Goal: Transaction & Acquisition: Purchase product/service

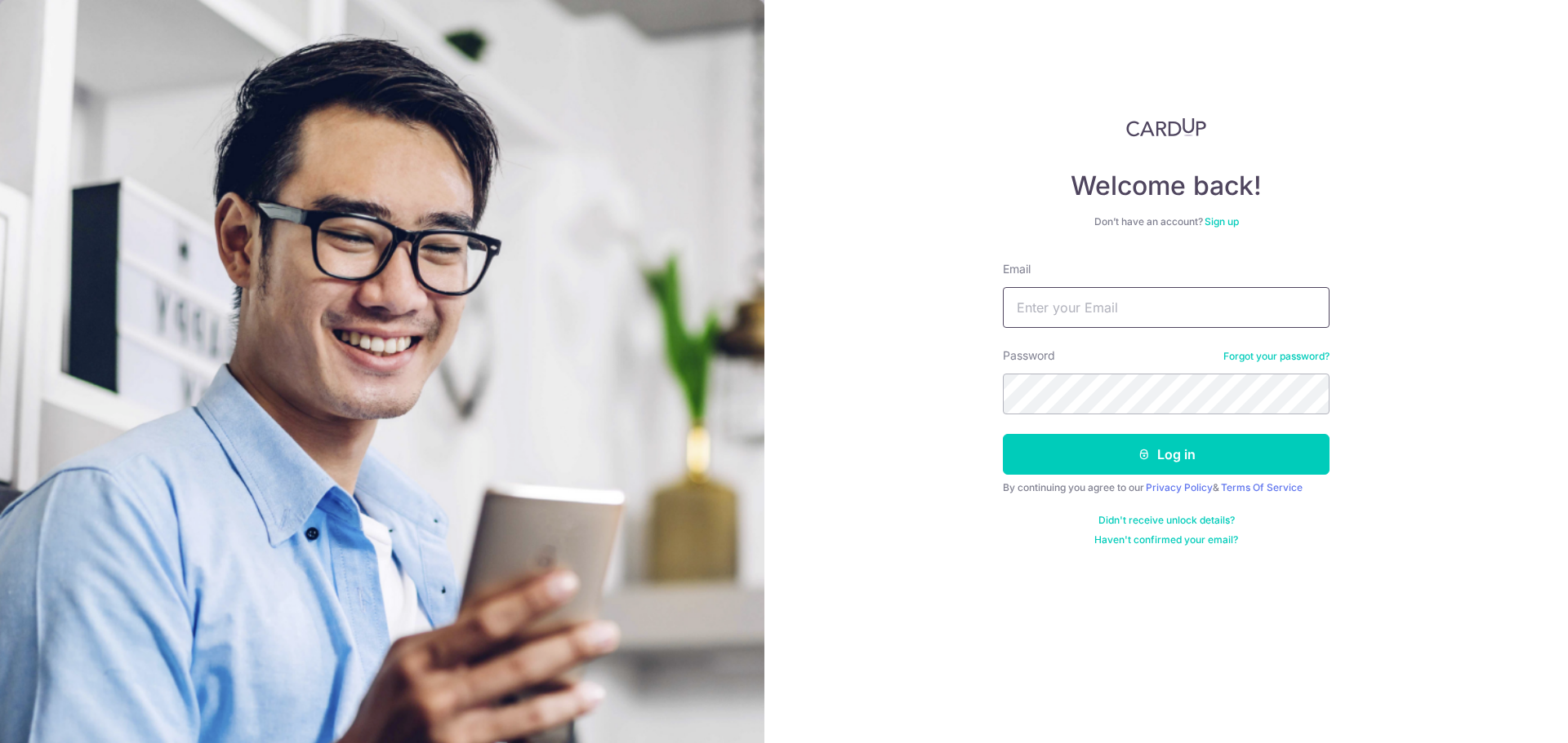
type input "[EMAIL_ADDRESS][DOMAIN_NAME]"
click at [1089, 475] on form "Email chinnjing@gmail.com Password Forgot your password? Log in By continuing y…" at bounding box center [1166, 403] width 326 height 286
click at [1075, 455] on button "Log in" at bounding box center [1166, 454] width 326 height 41
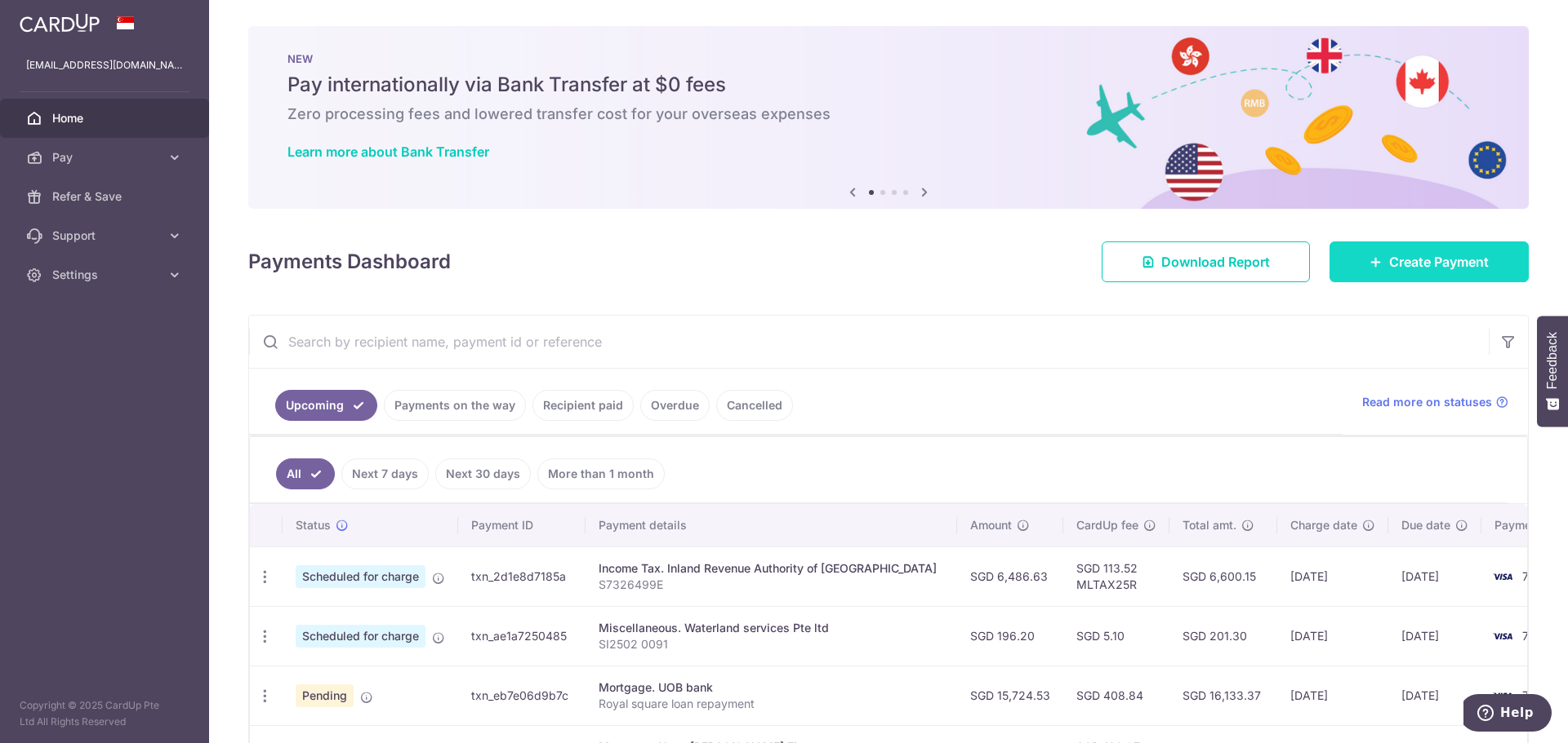
click at [1405, 266] on span "Create Payment" at bounding box center [1438, 262] width 100 height 20
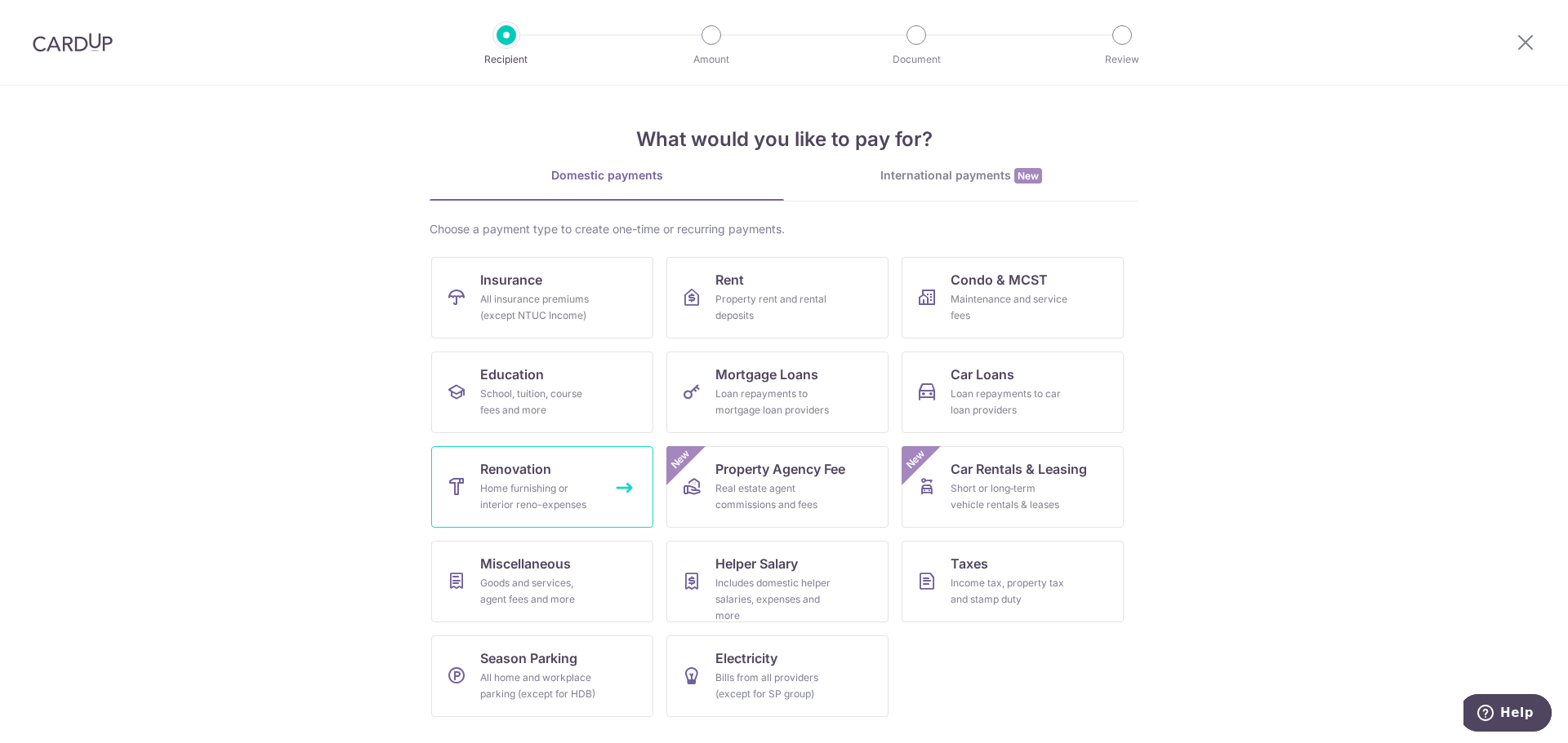
click at [536, 494] on div "Home furnishing or interior reno-expenses" at bounding box center [539, 496] width 118 height 33
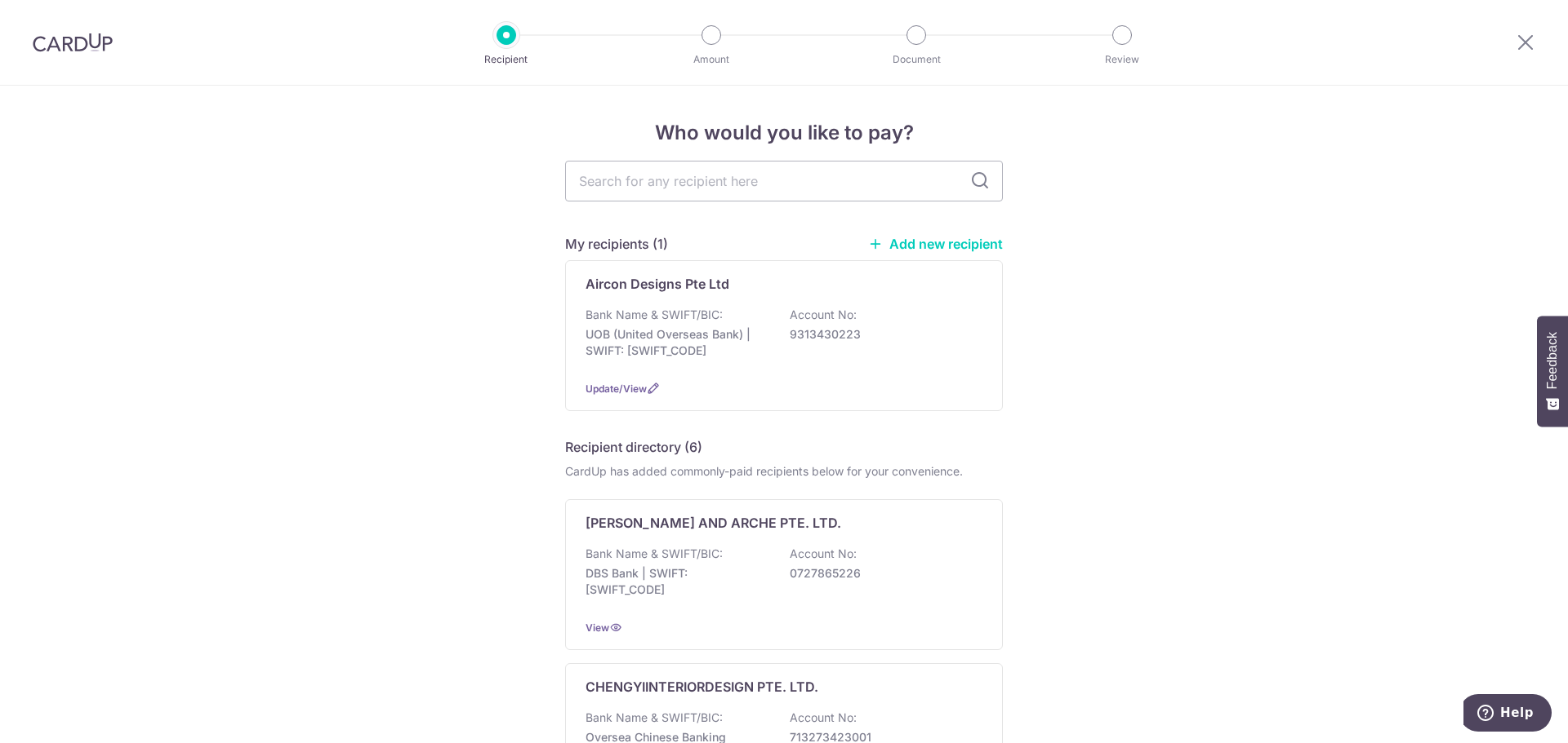
click at [875, 236] on link "Add new recipient" at bounding box center [935, 244] width 134 height 17
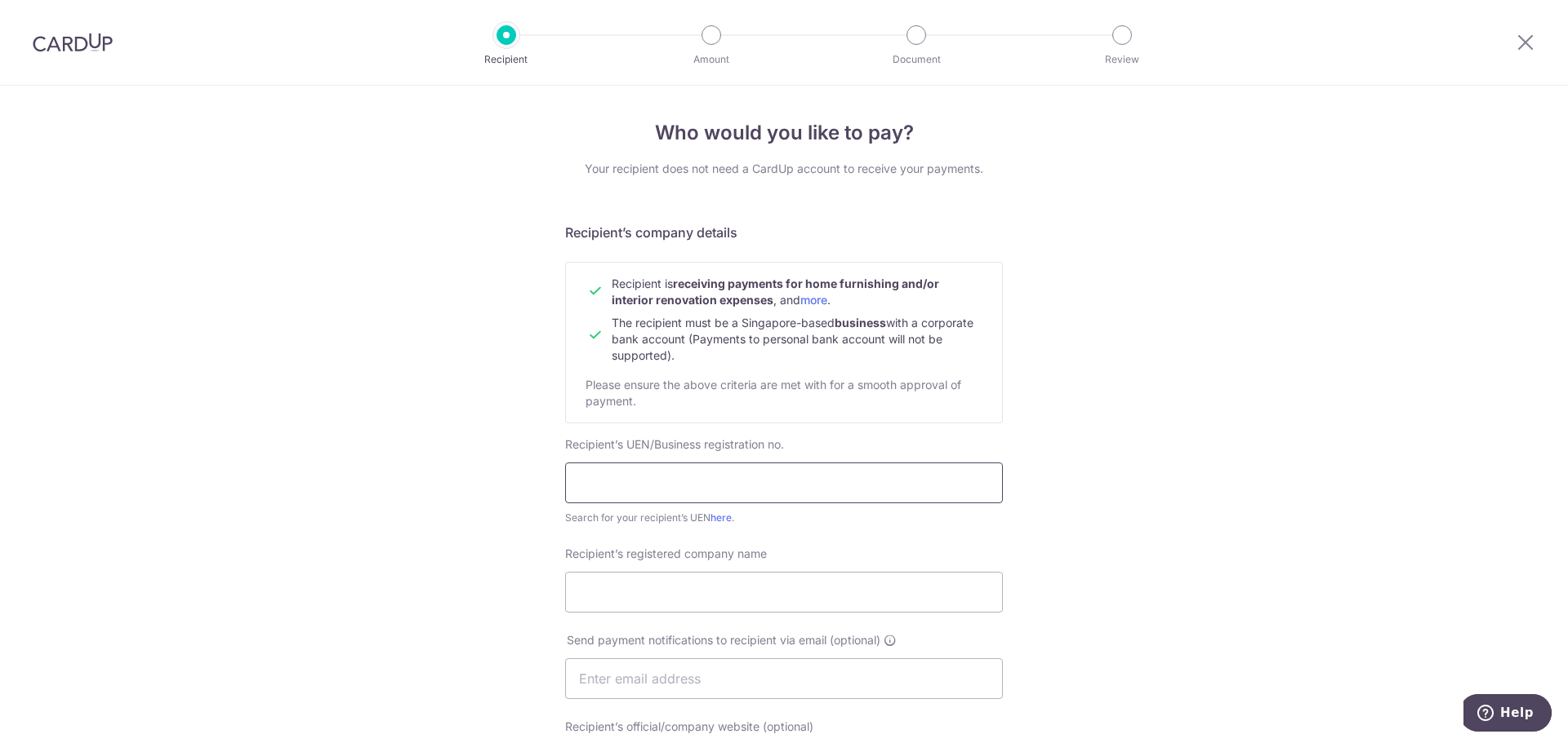
click at [645, 470] on input "text" at bounding box center [783, 482] width 438 height 41
type input "201531841K"
click at [945, 604] on input "Recipient’s registered company name" at bounding box center [783, 592] width 438 height 41
type input "FD Air-CON Service Pte Ltd"
click at [671, 659] on input "text" at bounding box center [783, 678] width 438 height 41
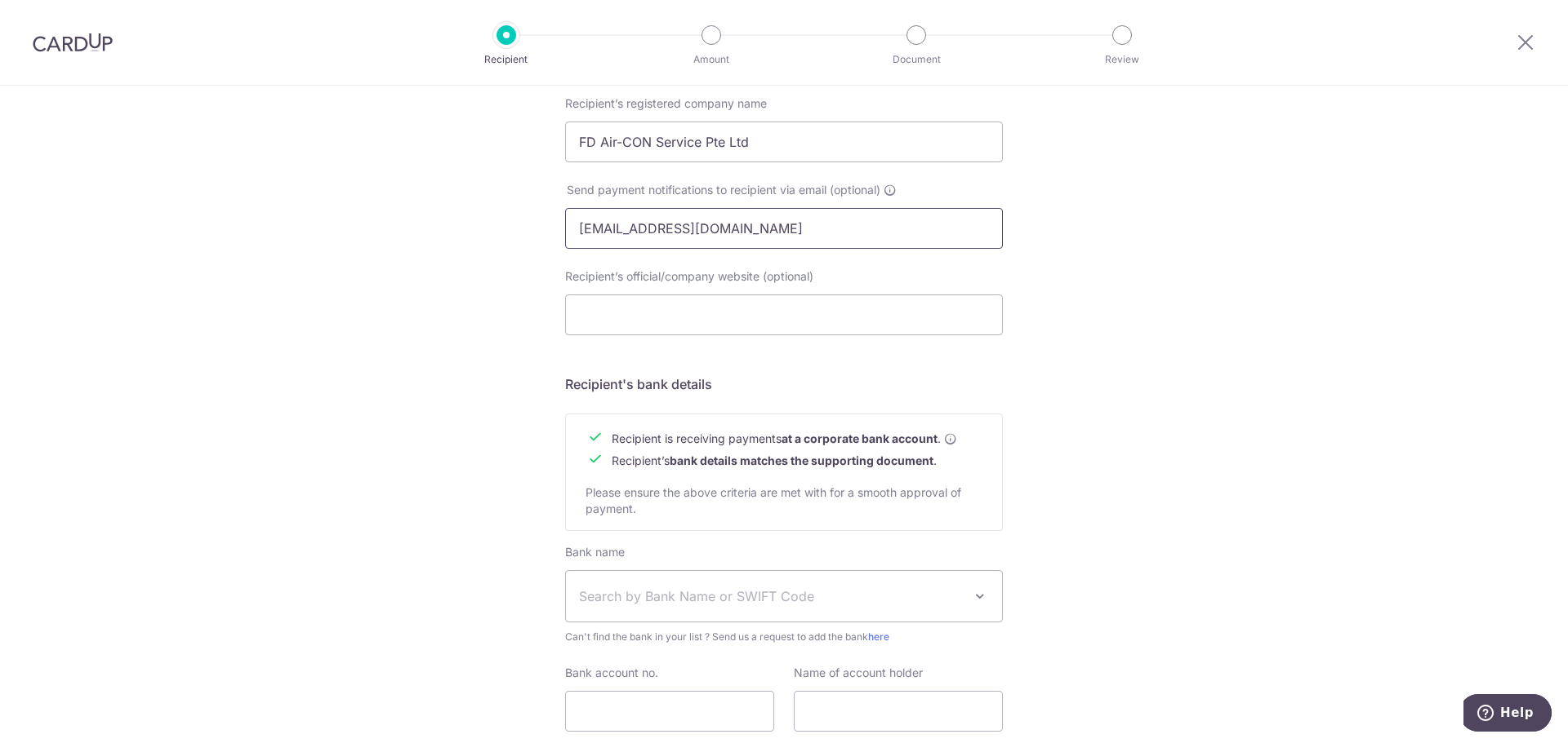
scroll to position [569, 0]
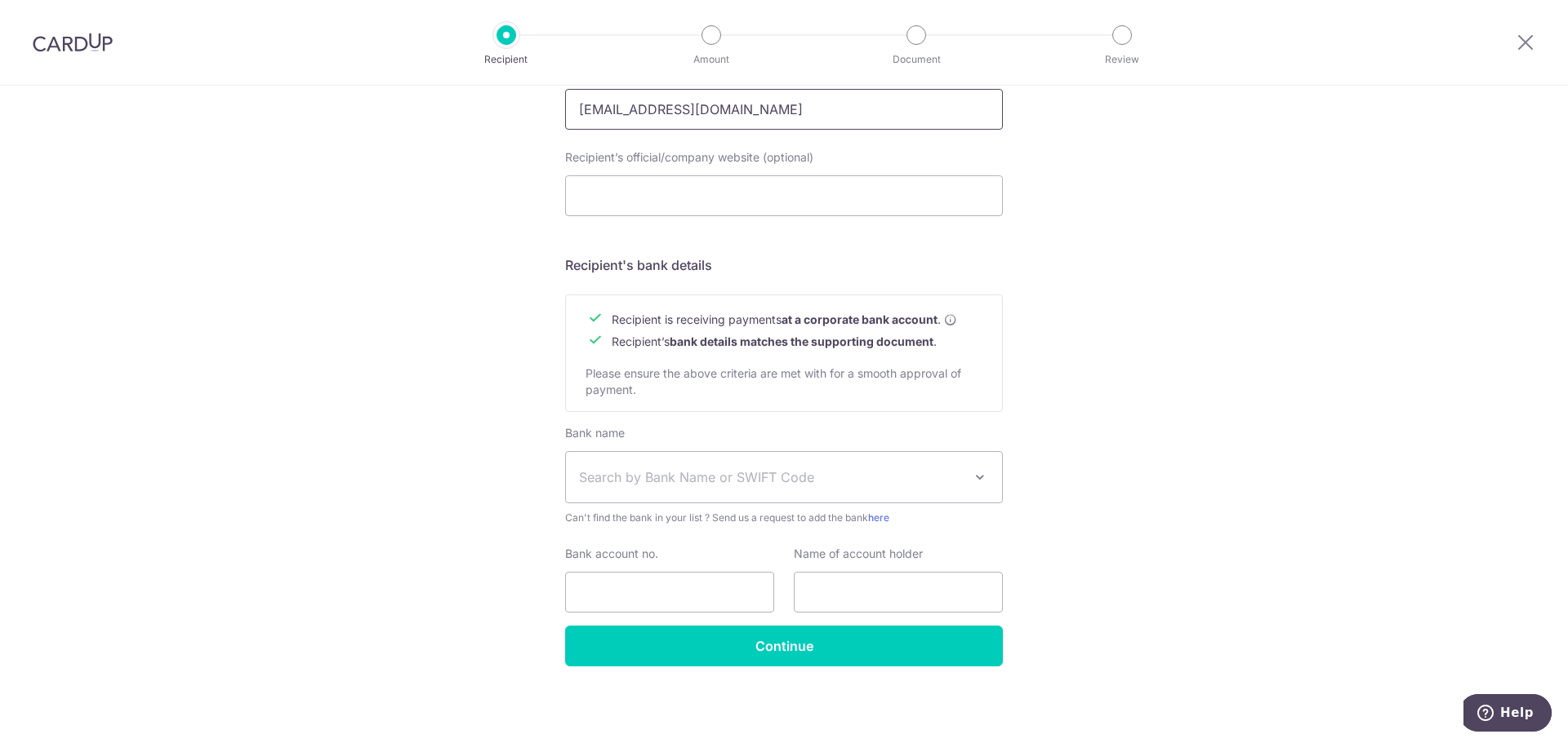
type input "jifeichen@hotmail.com"
click at [780, 489] on span "Search by Bank Name or SWIFT Code" at bounding box center [783, 476] width 436 height 50
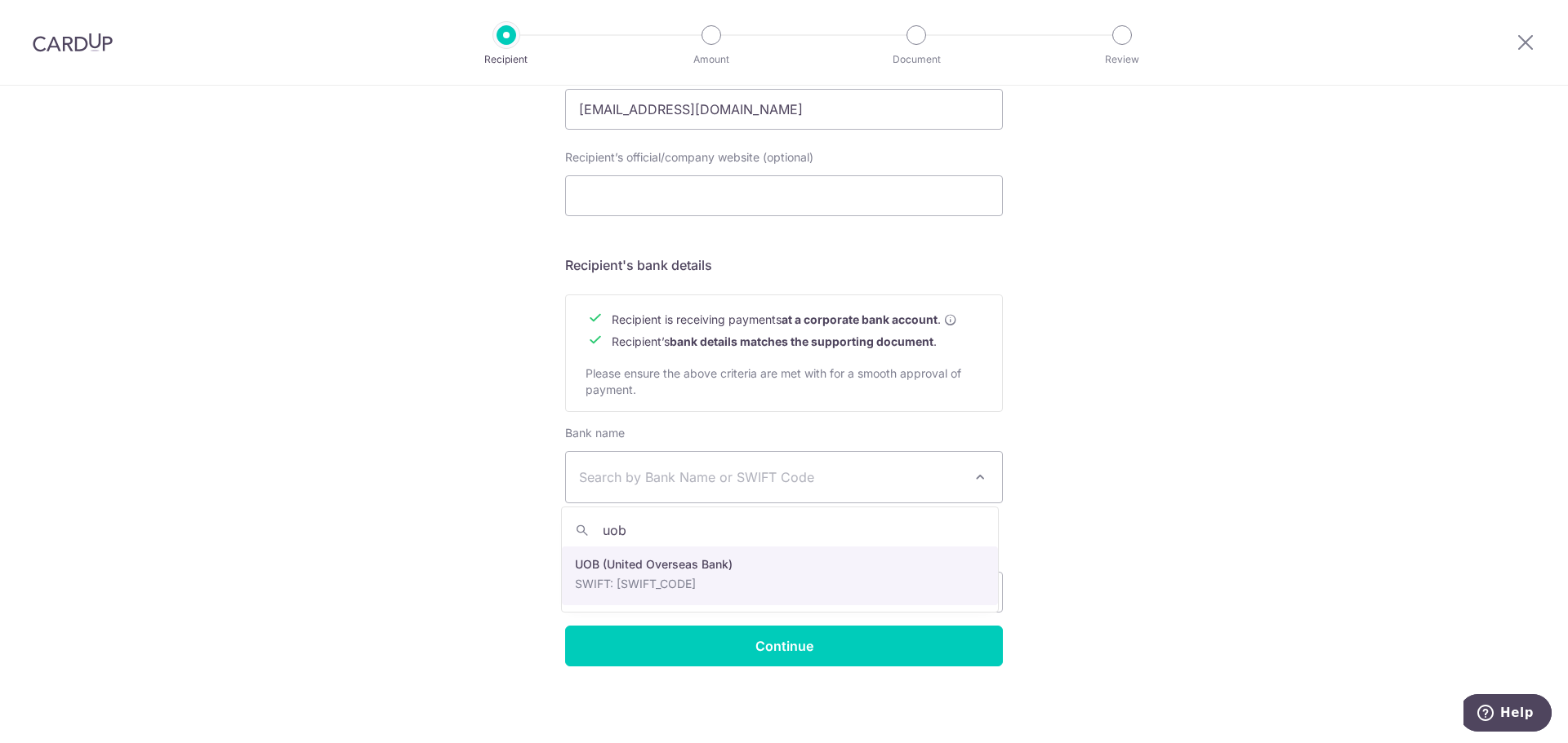
type input "uob"
select select "18"
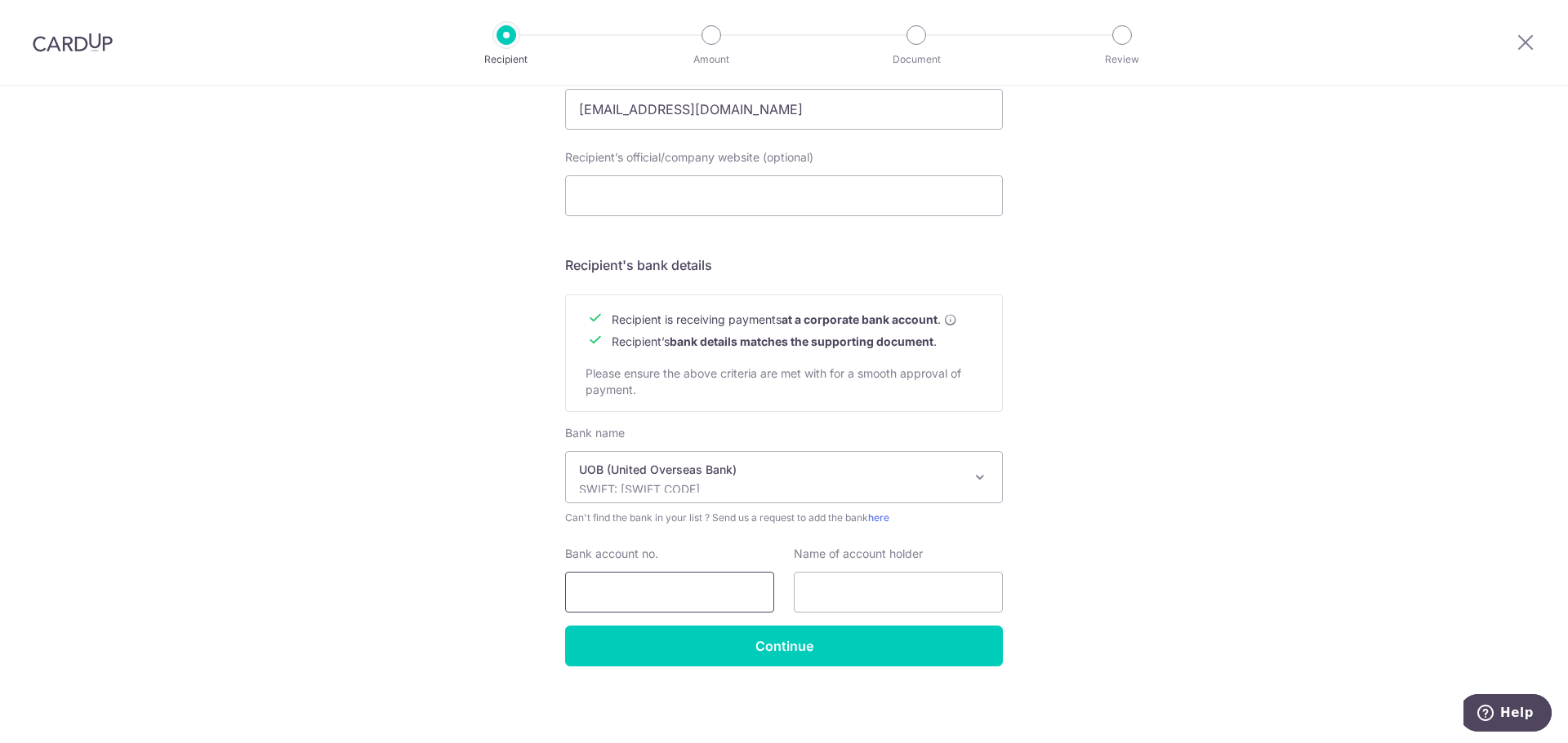
click at [674, 600] on input "Bank account no." at bounding box center [668, 592] width 209 height 41
type input "3923100138"
click at [845, 591] on input "text" at bounding box center [898, 592] width 209 height 41
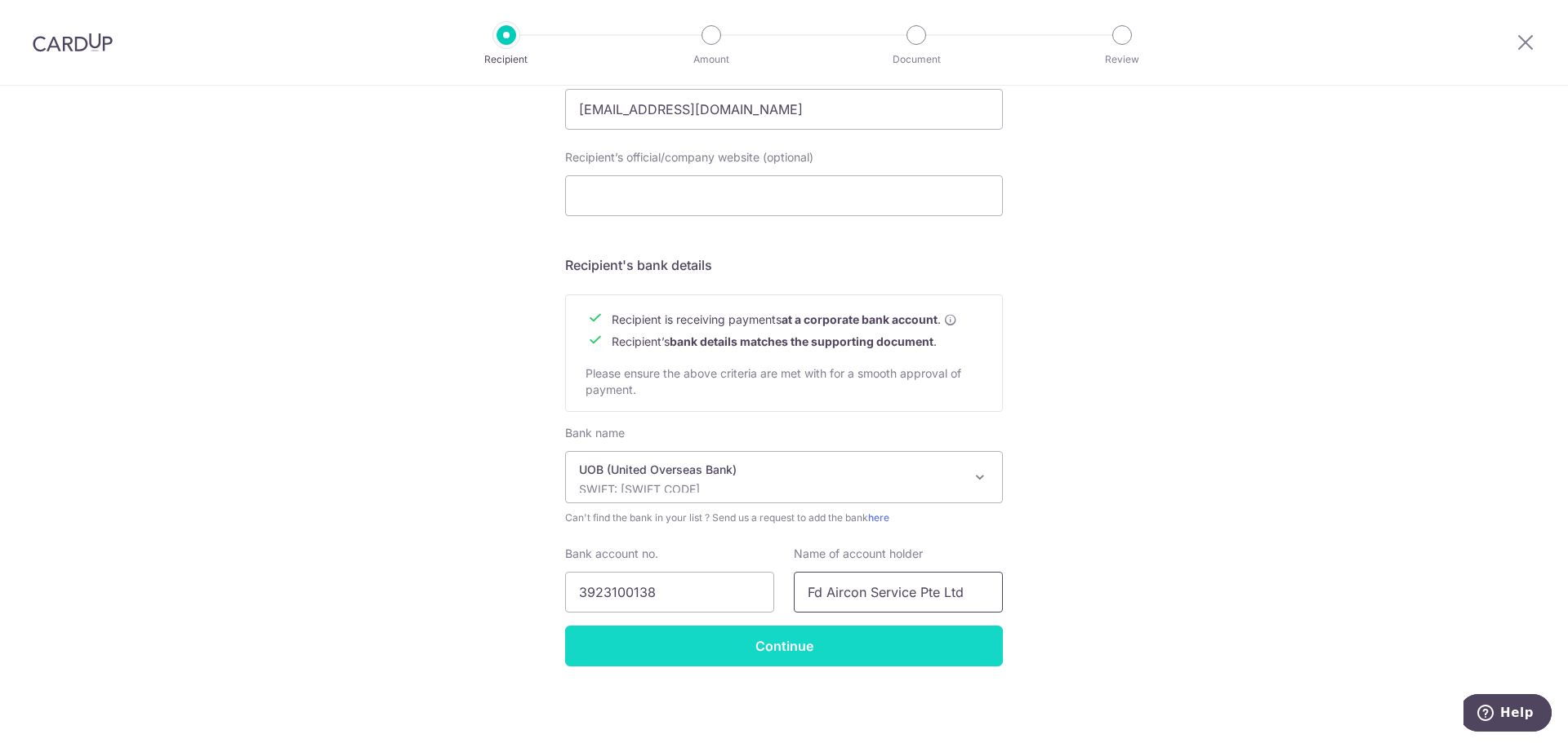
type input "Fd Aircon Service Pte Ltd"
click at [806, 652] on input "Continue" at bounding box center [783, 645] width 438 height 41
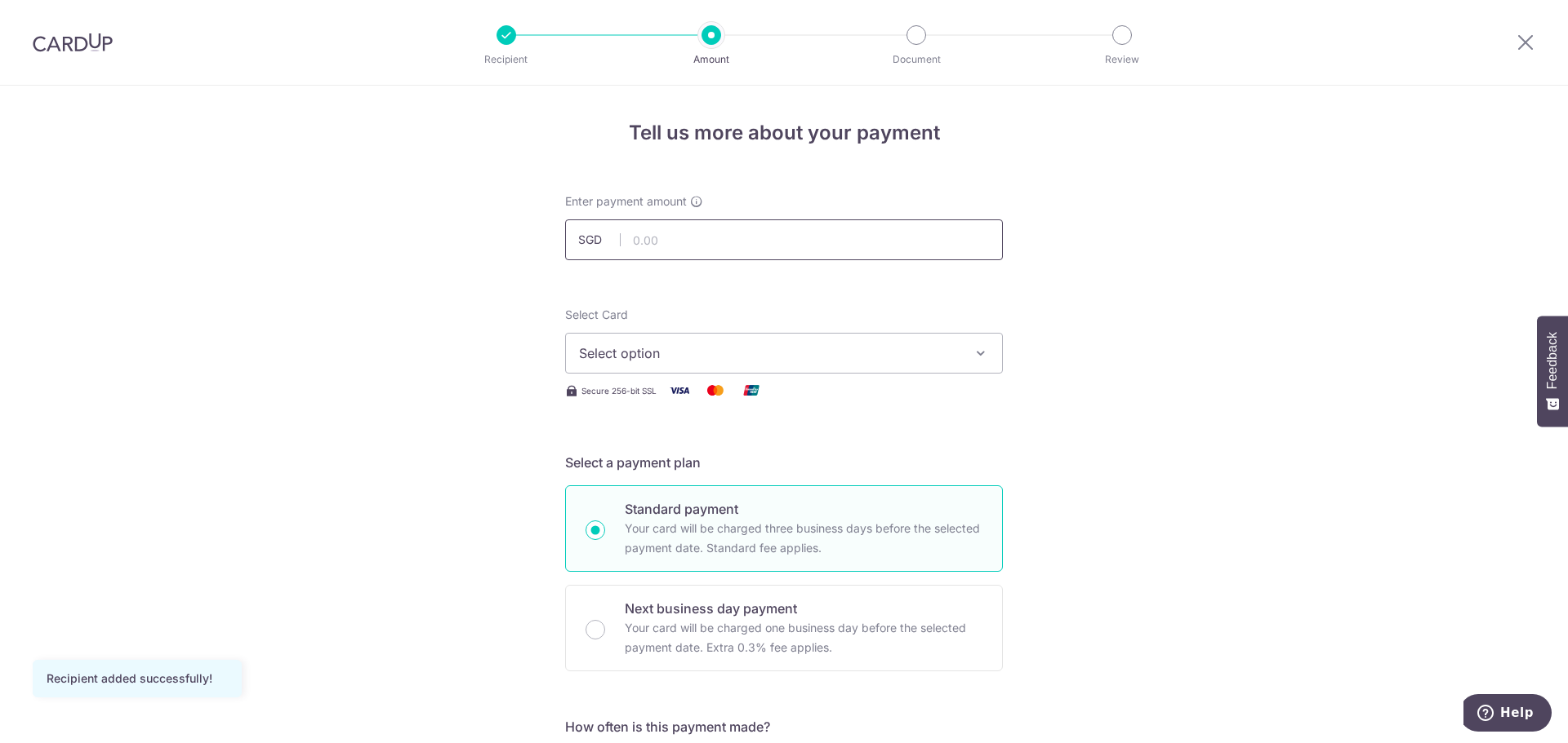
click at [689, 250] on input "text" at bounding box center [783, 239] width 438 height 41
type input "3,592.64"
click at [801, 354] on span "Select option" at bounding box center [768, 354] width 381 height 20
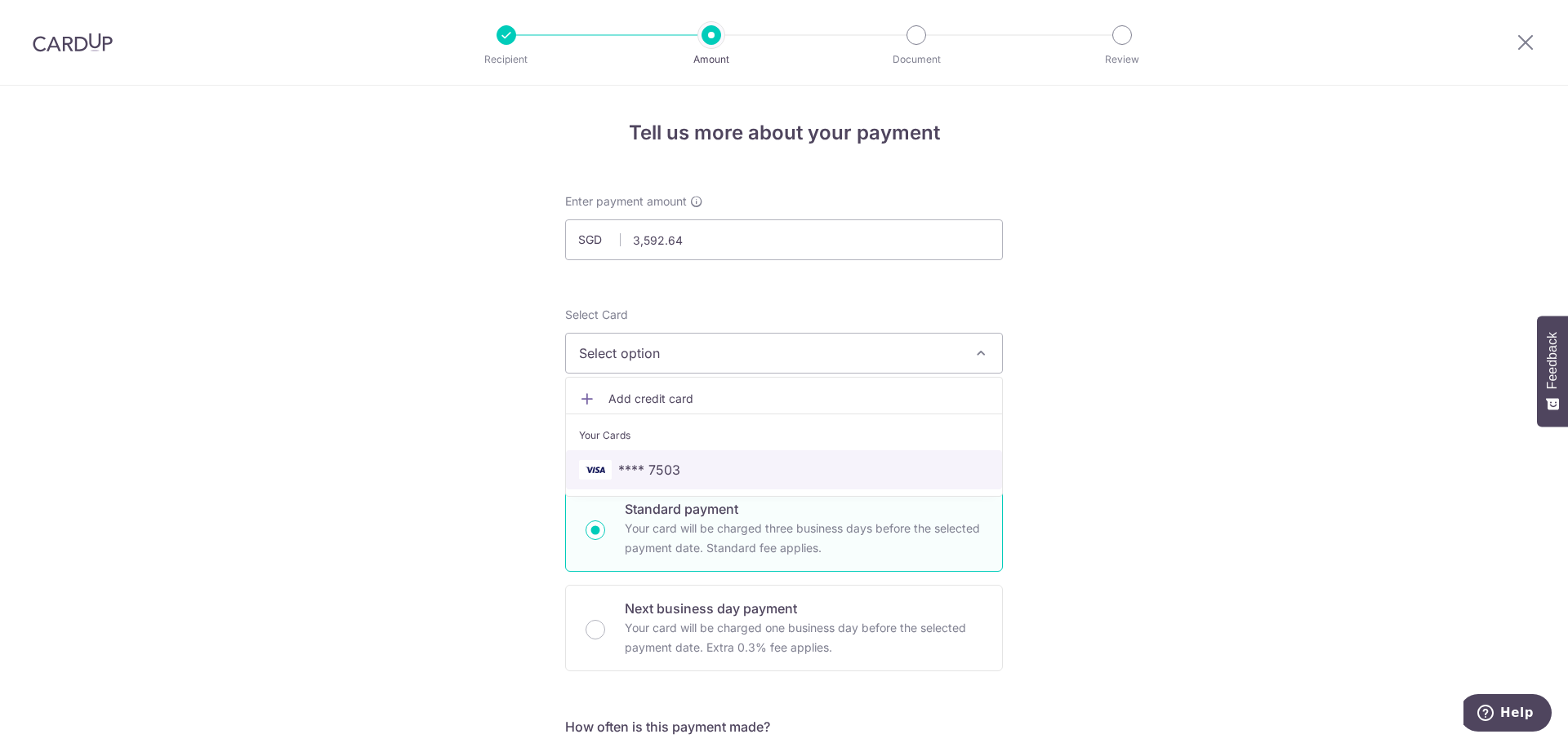
click at [711, 467] on span "**** 7503" at bounding box center [783, 470] width 410 height 20
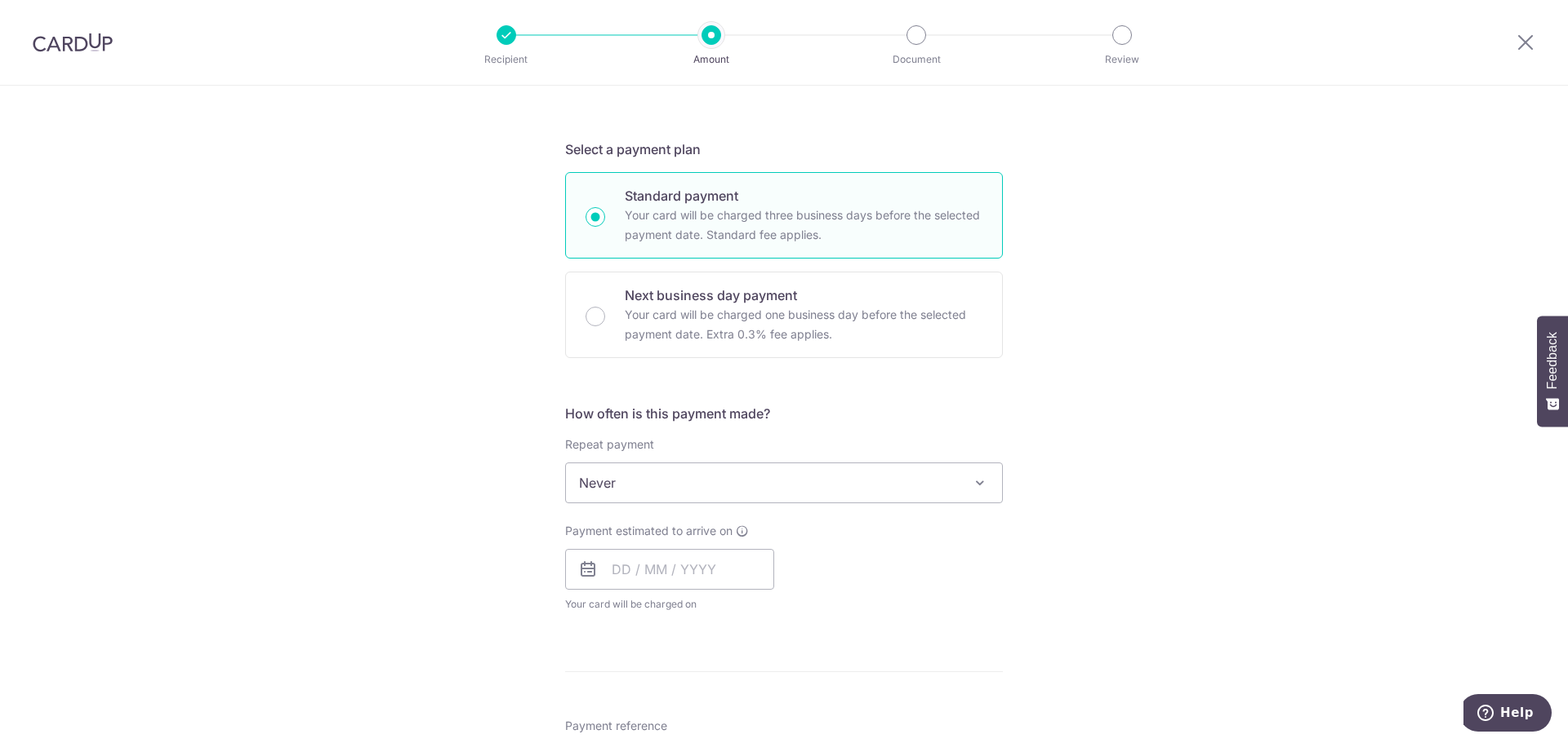
scroll to position [326, 0]
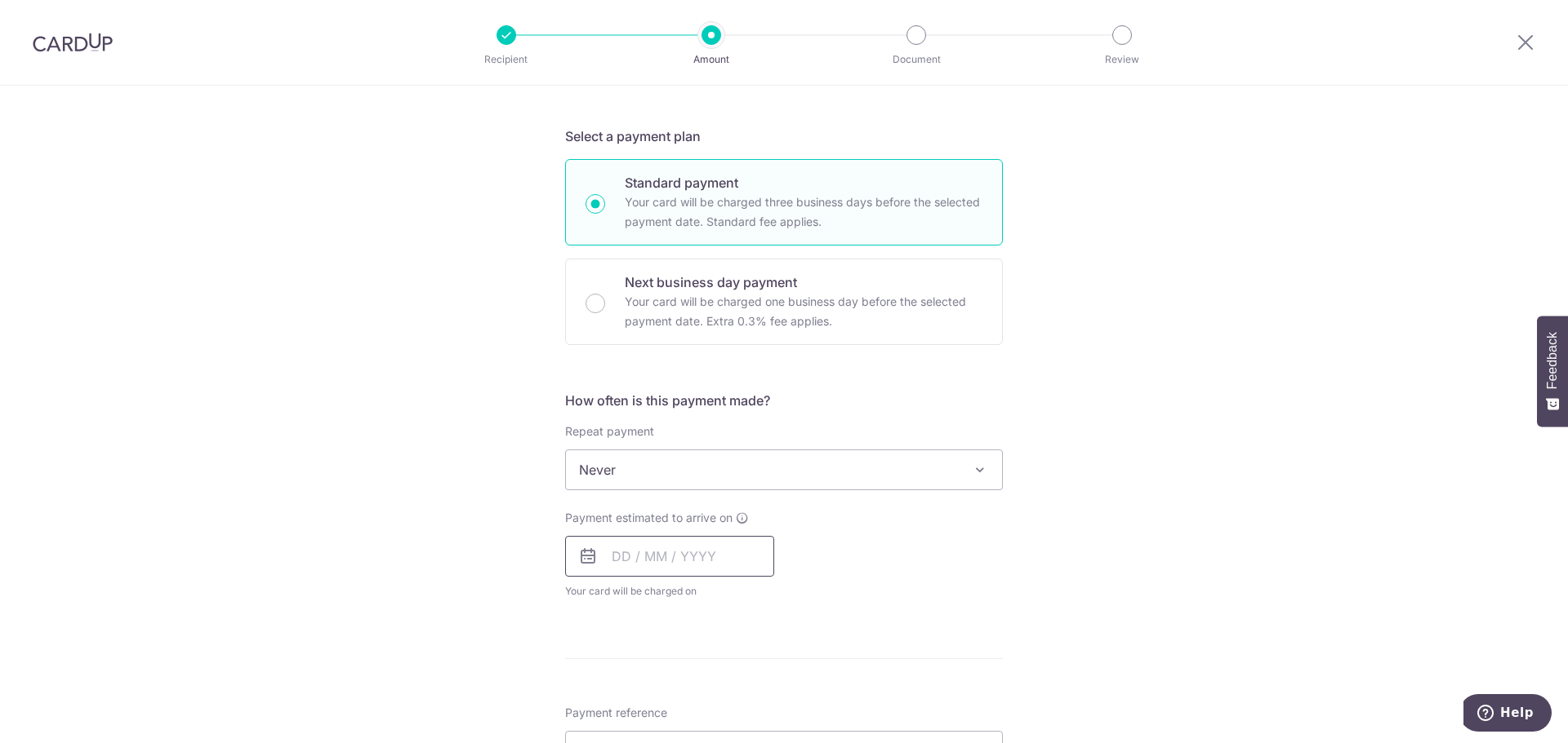
click at [692, 544] on input "text" at bounding box center [668, 556] width 209 height 41
click at [725, 705] on link "11" at bounding box center [729, 704] width 26 height 26
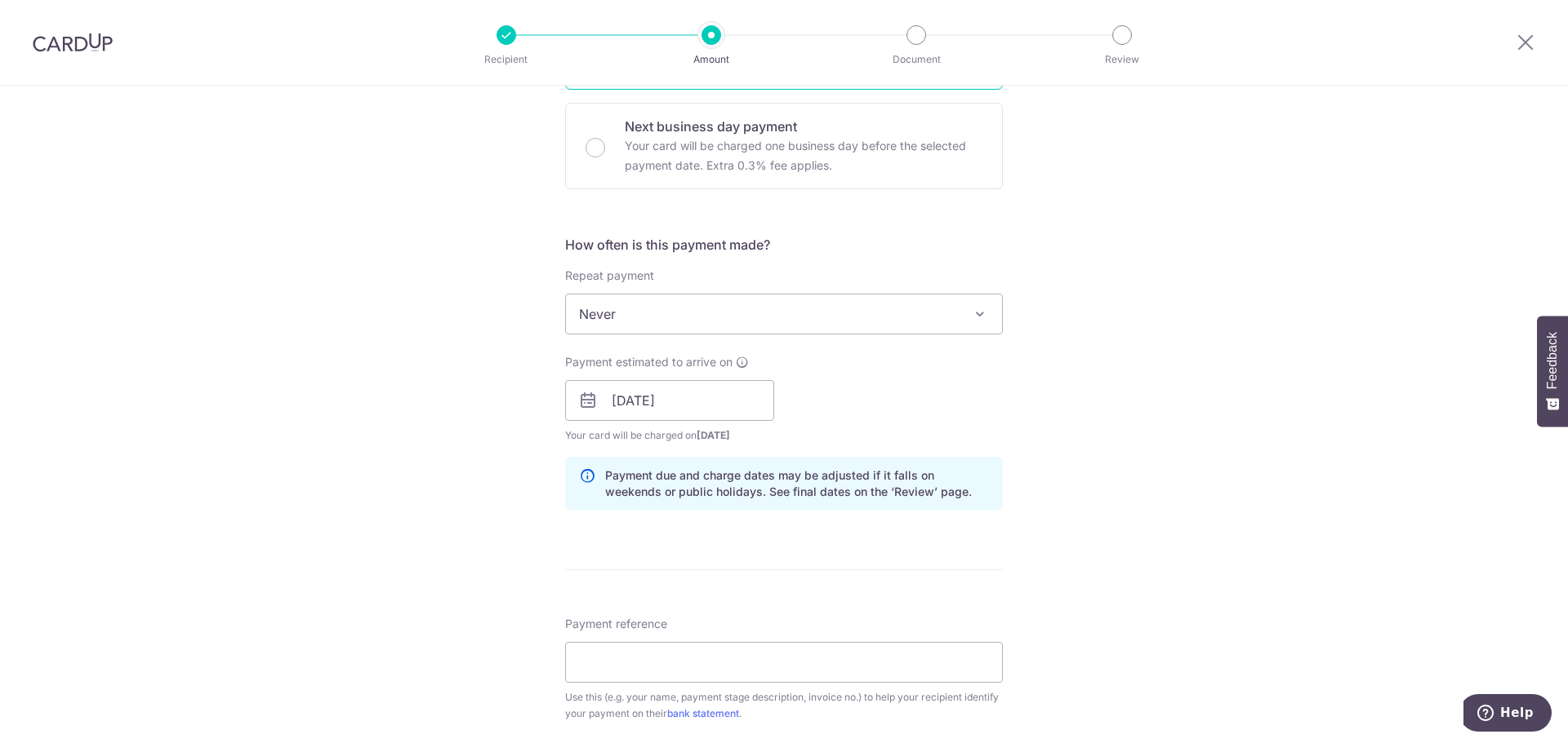
scroll to position [489, 0]
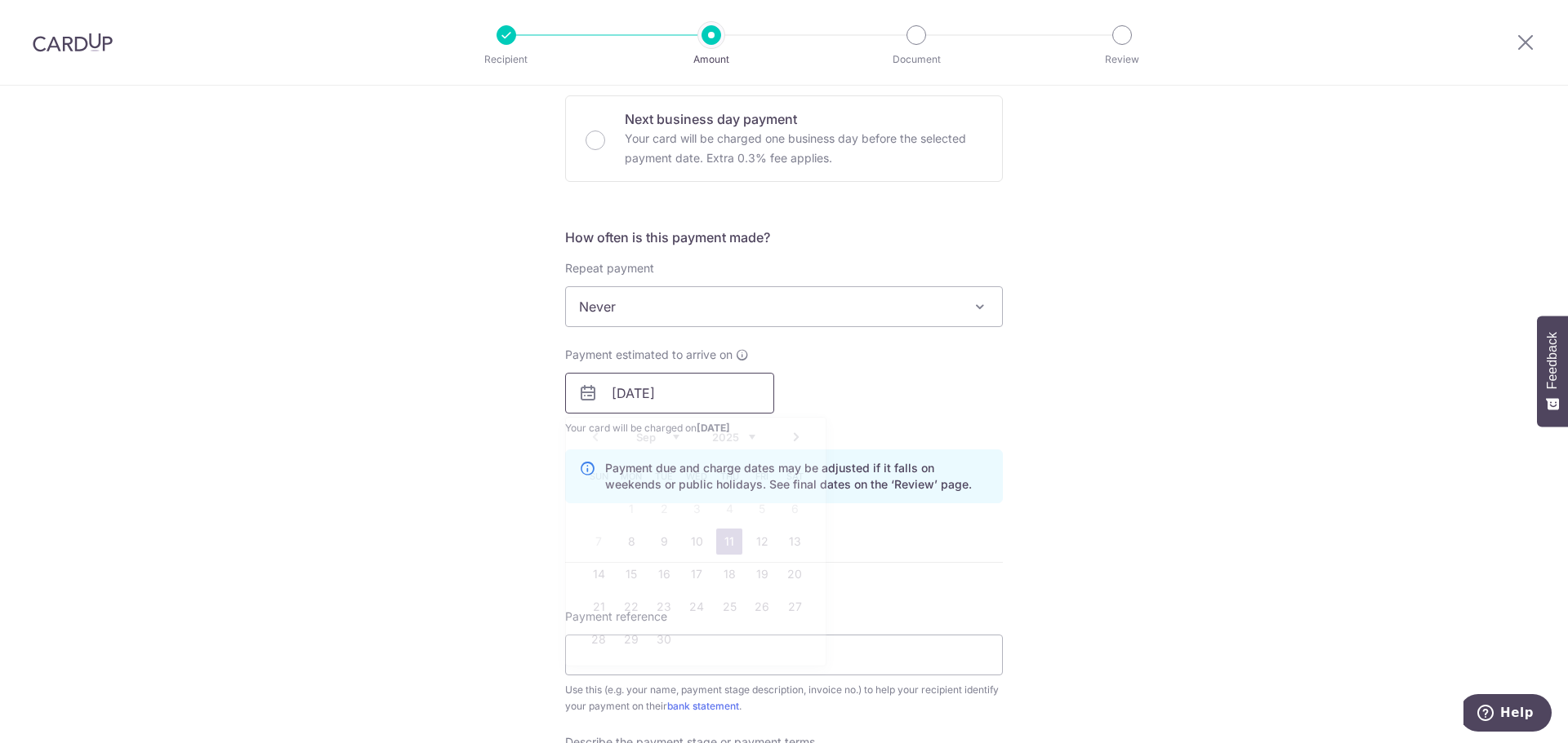
click at [697, 400] on input "11/09/2025" at bounding box center [668, 392] width 209 height 41
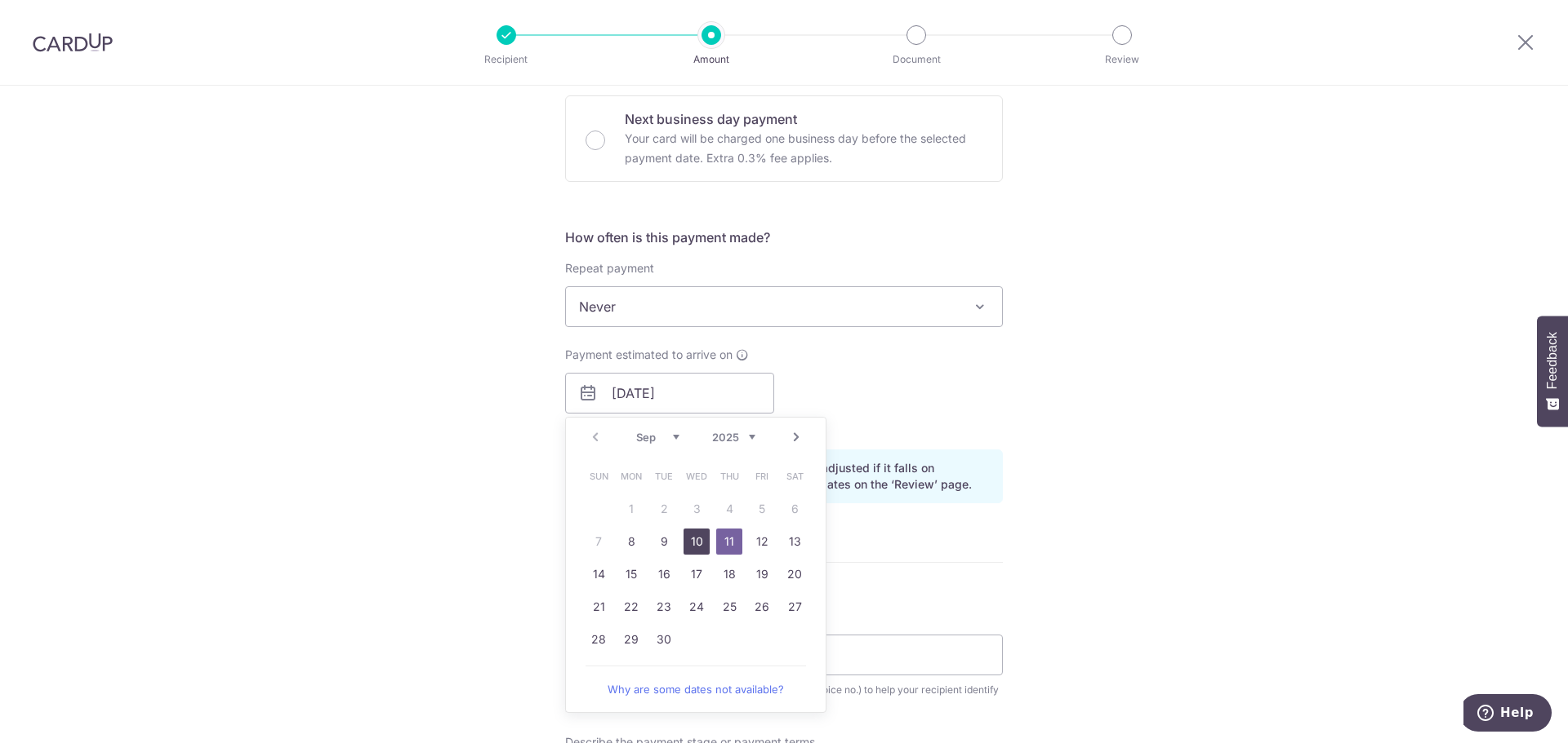
click at [694, 549] on link "10" at bounding box center [696, 541] width 26 height 26
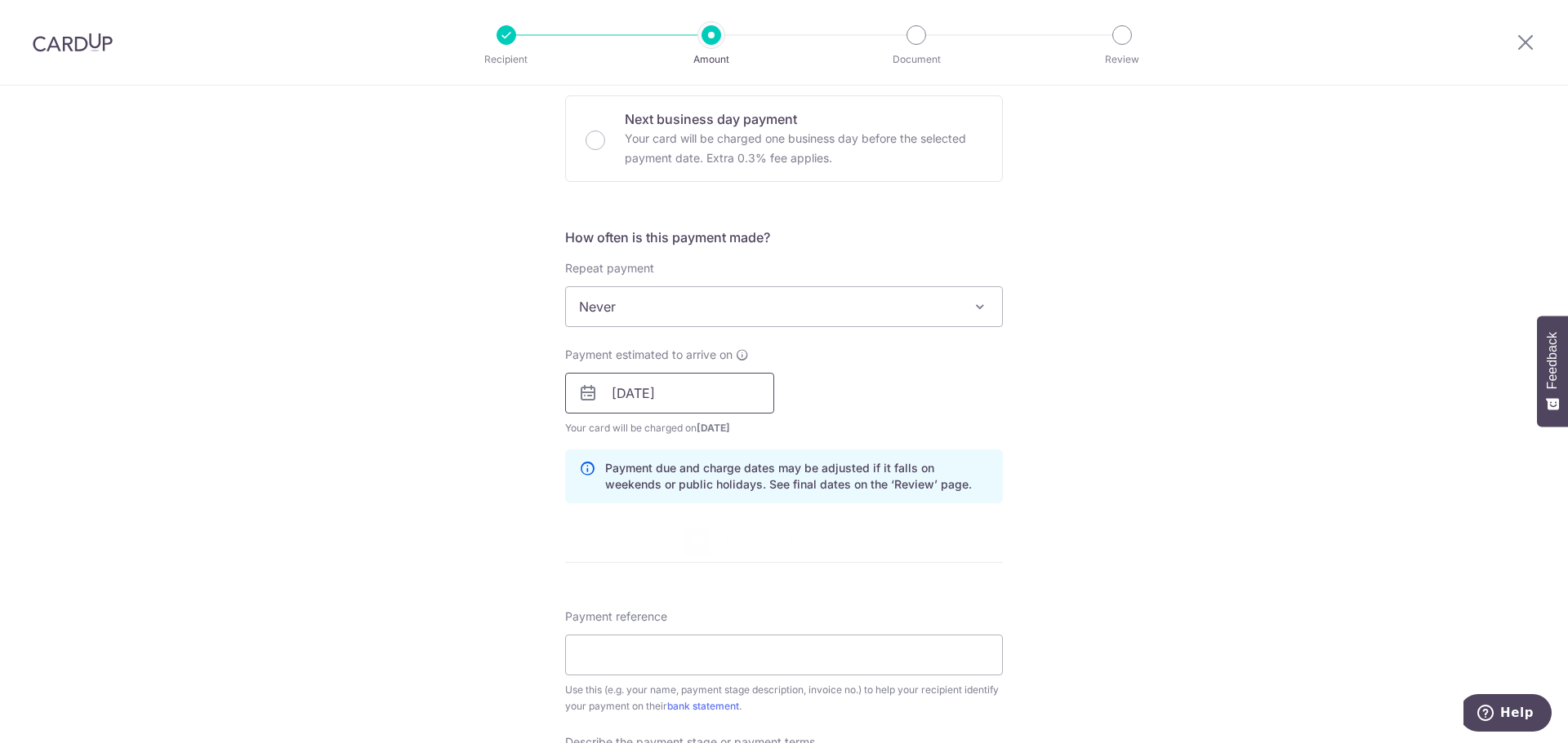
click at [671, 396] on input "10/09/2025" at bounding box center [668, 392] width 209 height 41
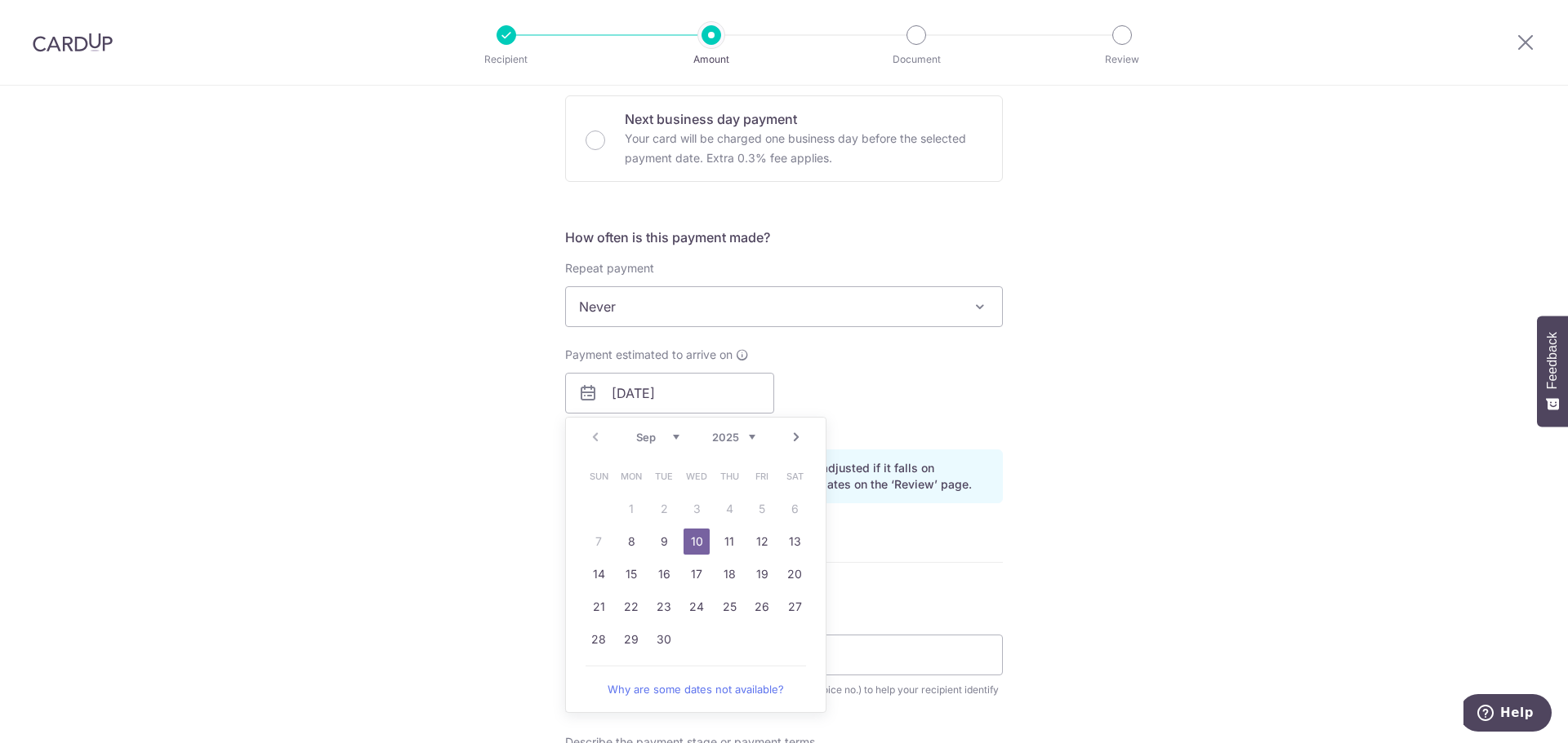
click at [615, 541] on td "8" at bounding box center [631, 541] width 33 height 33
type input "08/09/2025"
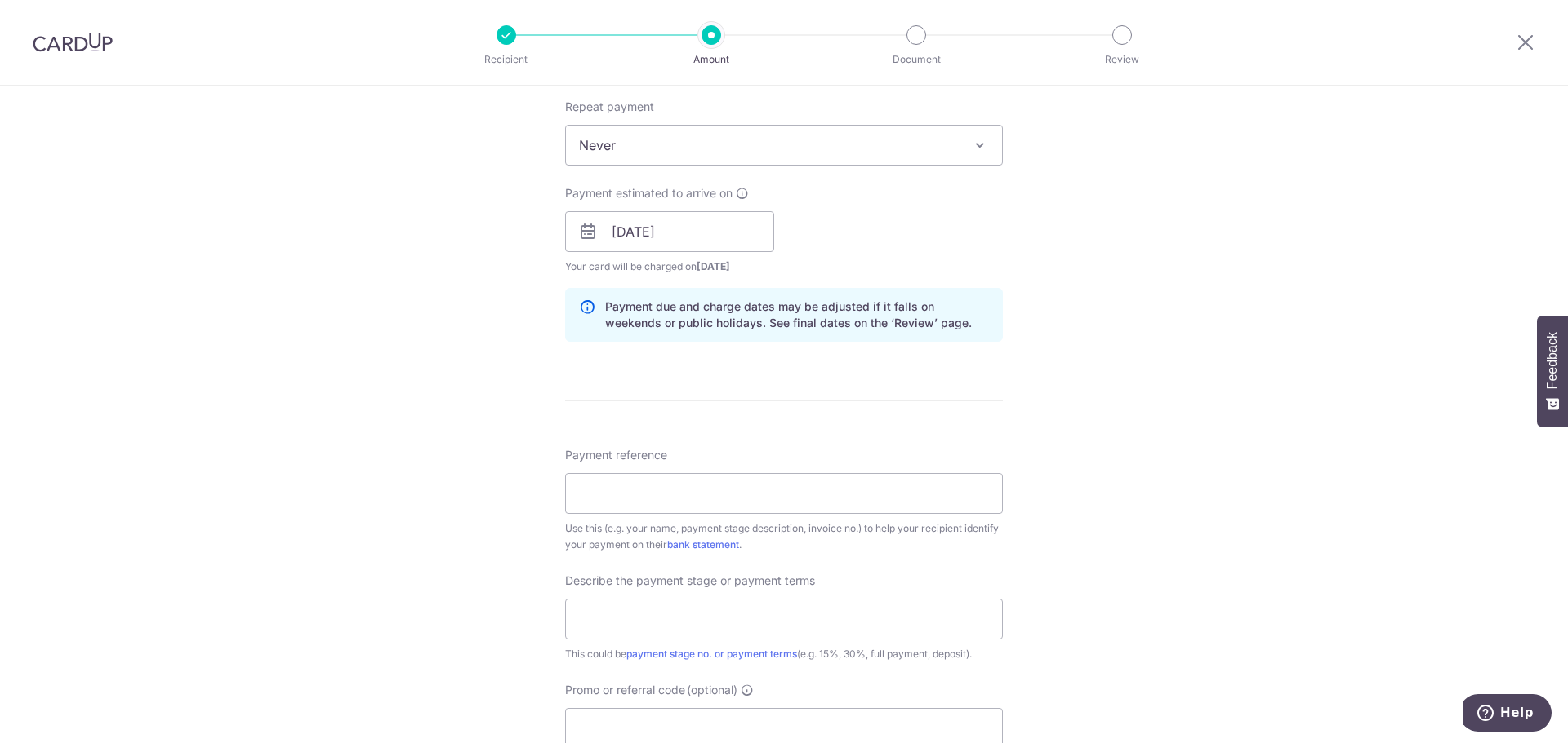
scroll to position [653, 0]
click at [737, 498] on input "Payment reference" at bounding box center [783, 491] width 438 height 41
type input "6105"
click at [714, 610] on input "text" at bounding box center [783, 617] width 438 height 41
click at [1078, 515] on div "Tell us more about your payment Enter payment amount SGD 3,592.64 3592.64 Recip…" at bounding box center [784, 259] width 1568 height 1652
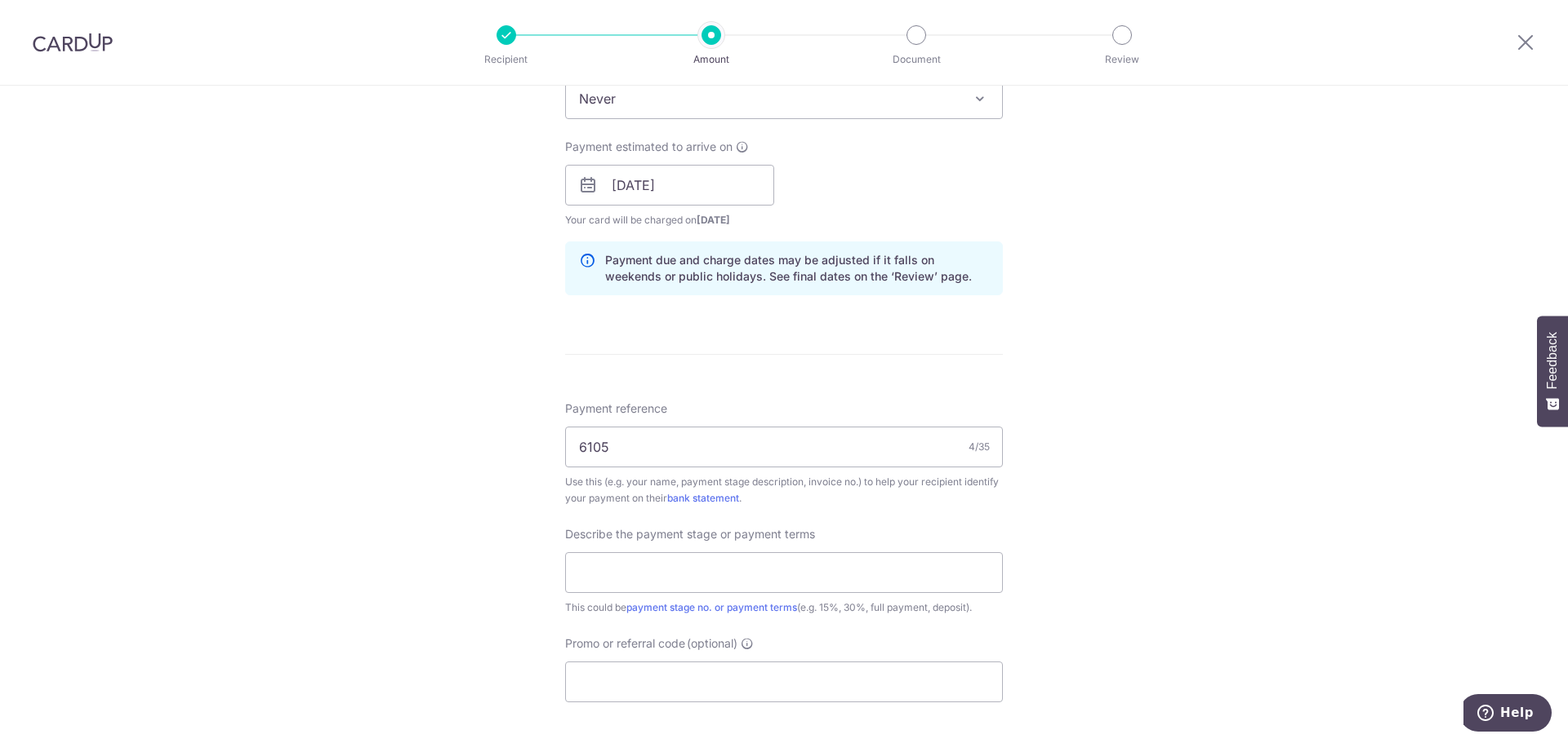
scroll to position [734, 0]
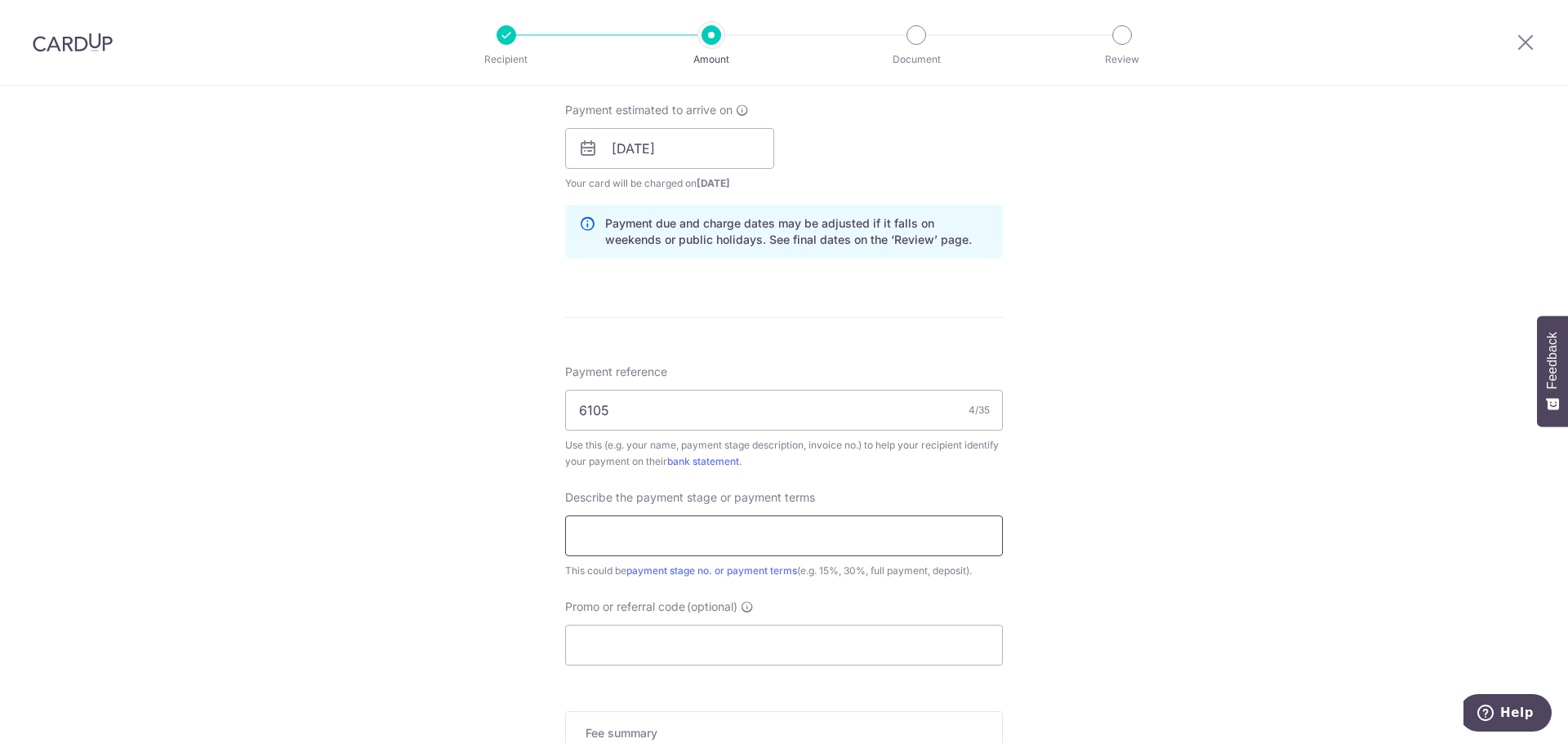
click at [879, 539] on input "text" at bounding box center [783, 536] width 438 height 41
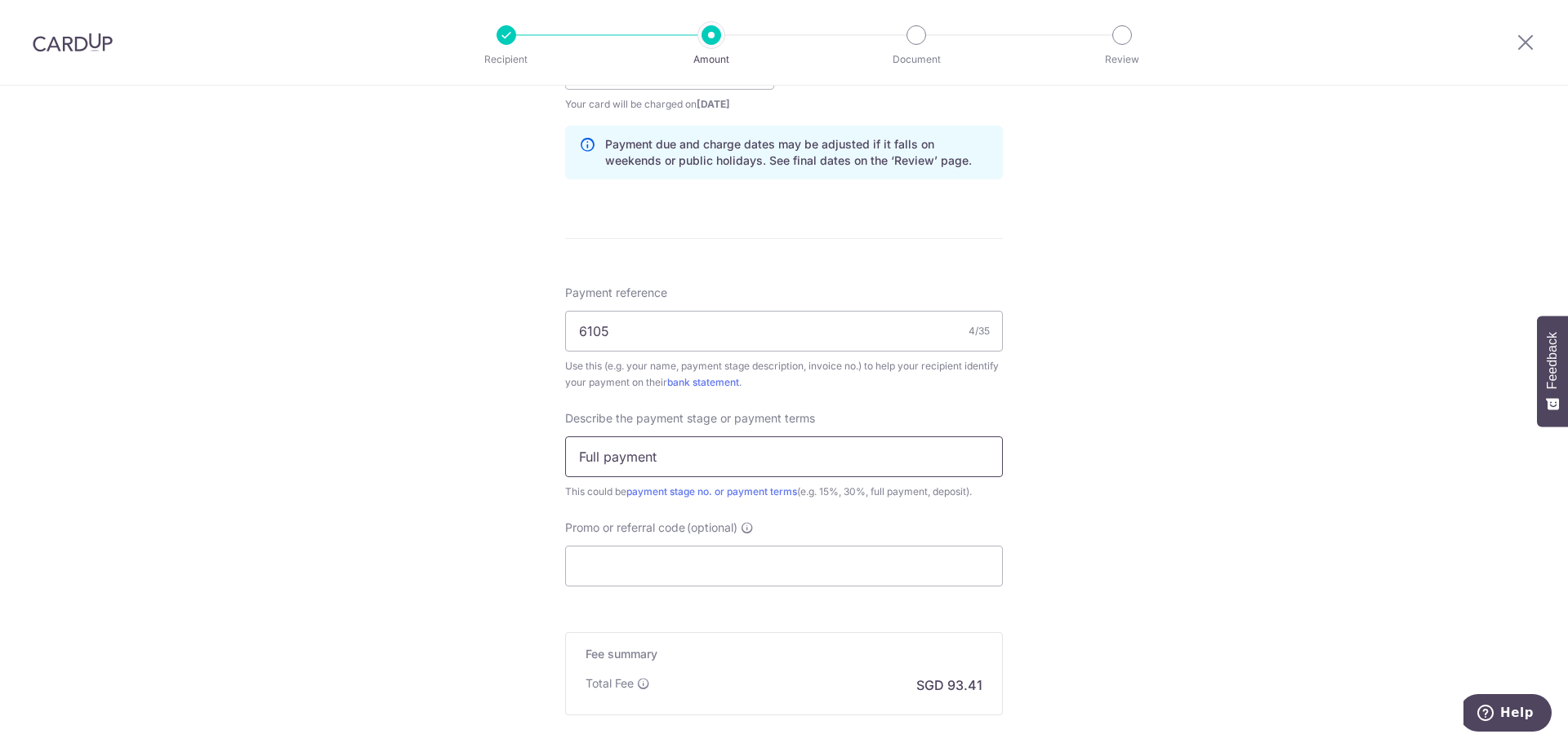
scroll to position [979, 0]
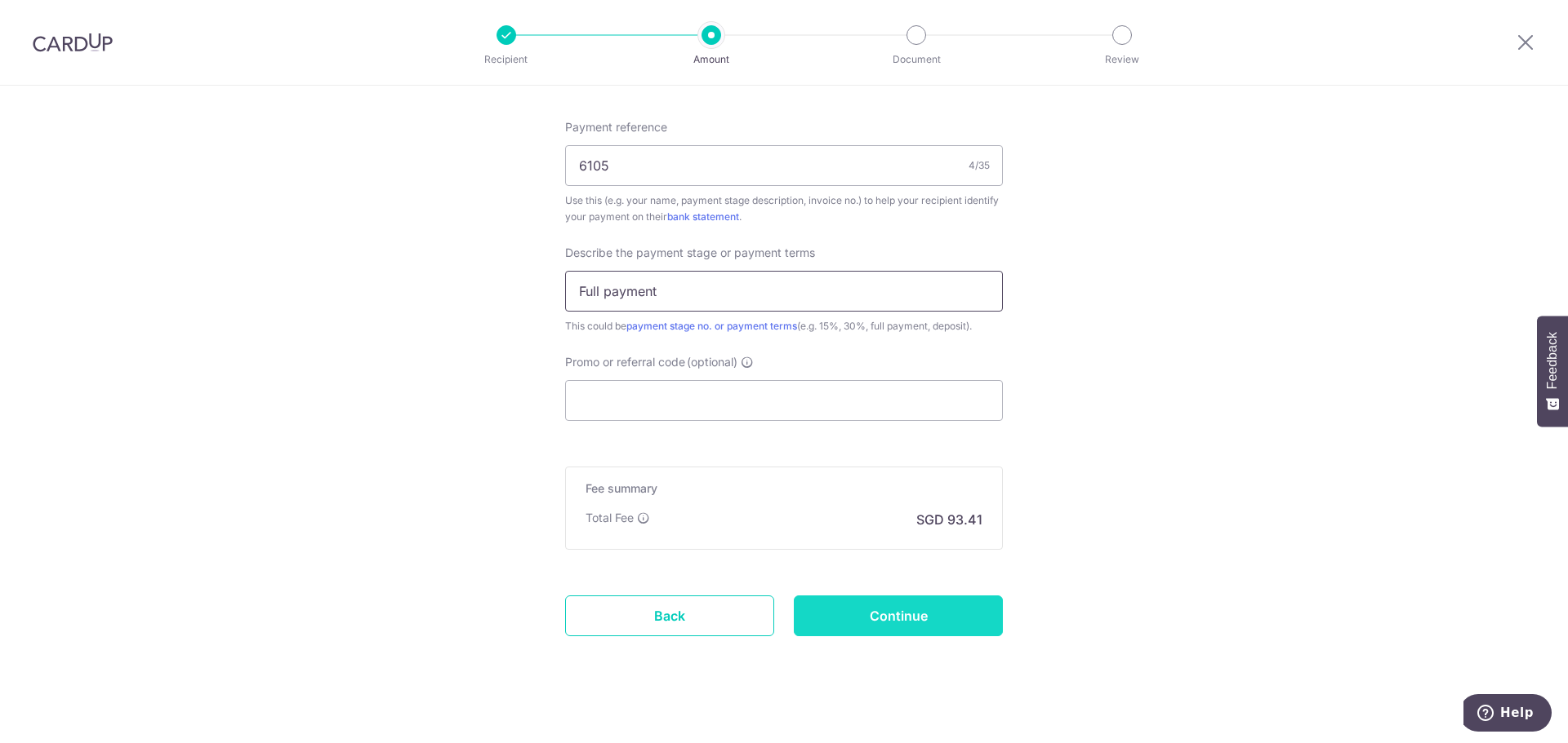
type input "Full payment"
click at [850, 611] on input "Continue" at bounding box center [898, 616] width 209 height 41
type input "Create Schedule"
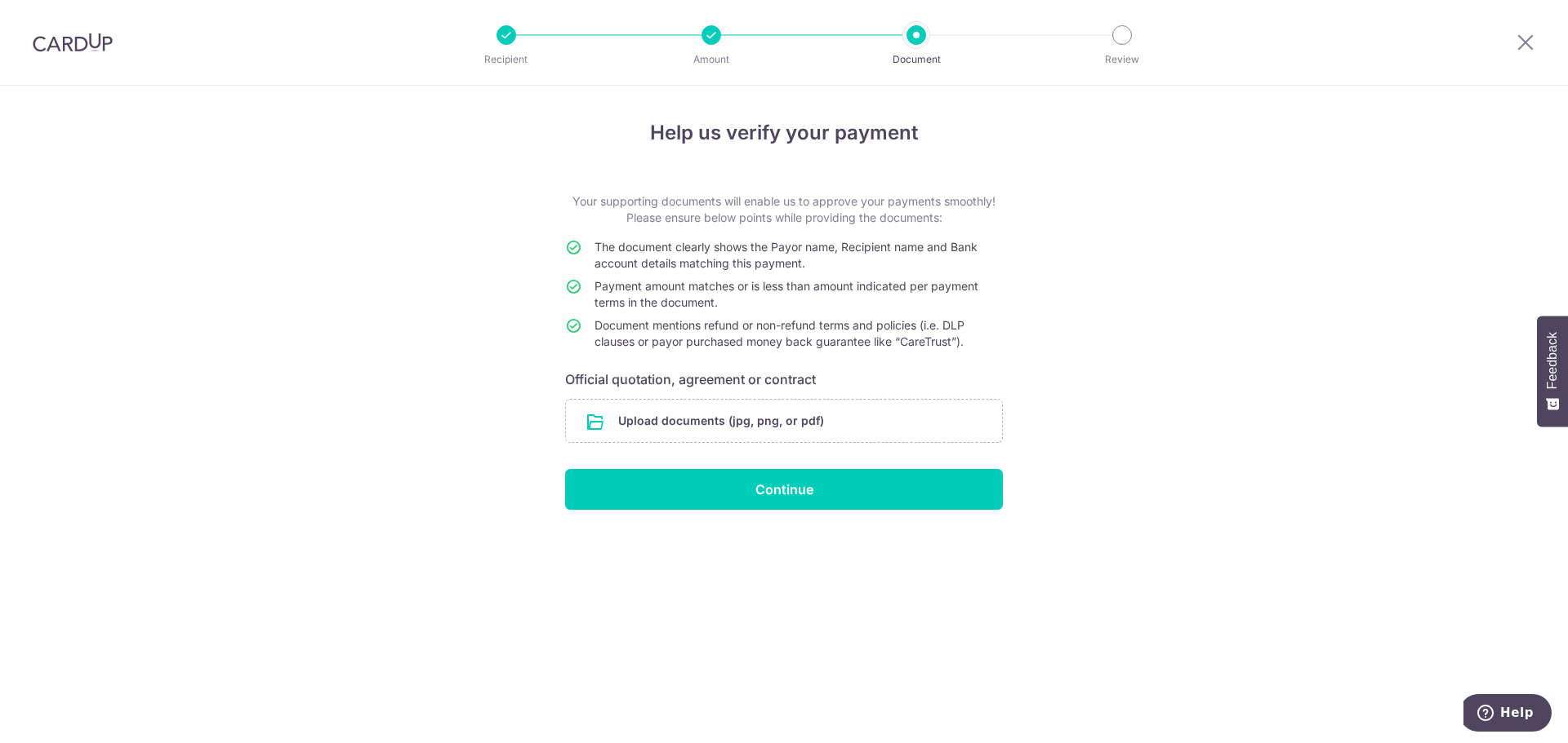
click at [1059, 565] on div "Help us verify your payment Your supporting documents will enable us to approve…" at bounding box center [784, 415] width 1568 height 658
click at [763, 426] on input "file" at bounding box center [783, 421] width 436 height 42
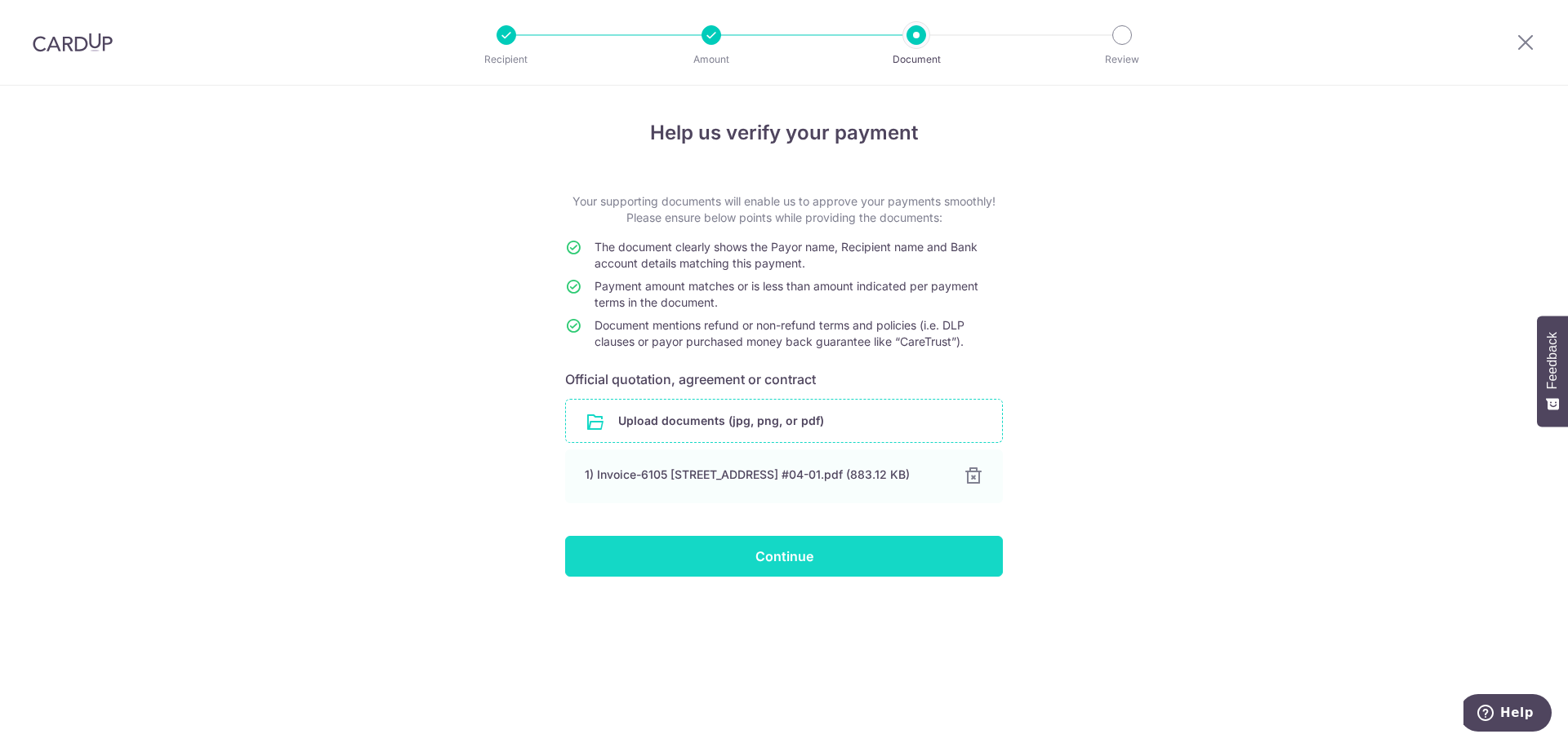
click at [812, 564] on input "Continue" at bounding box center [783, 556] width 438 height 41
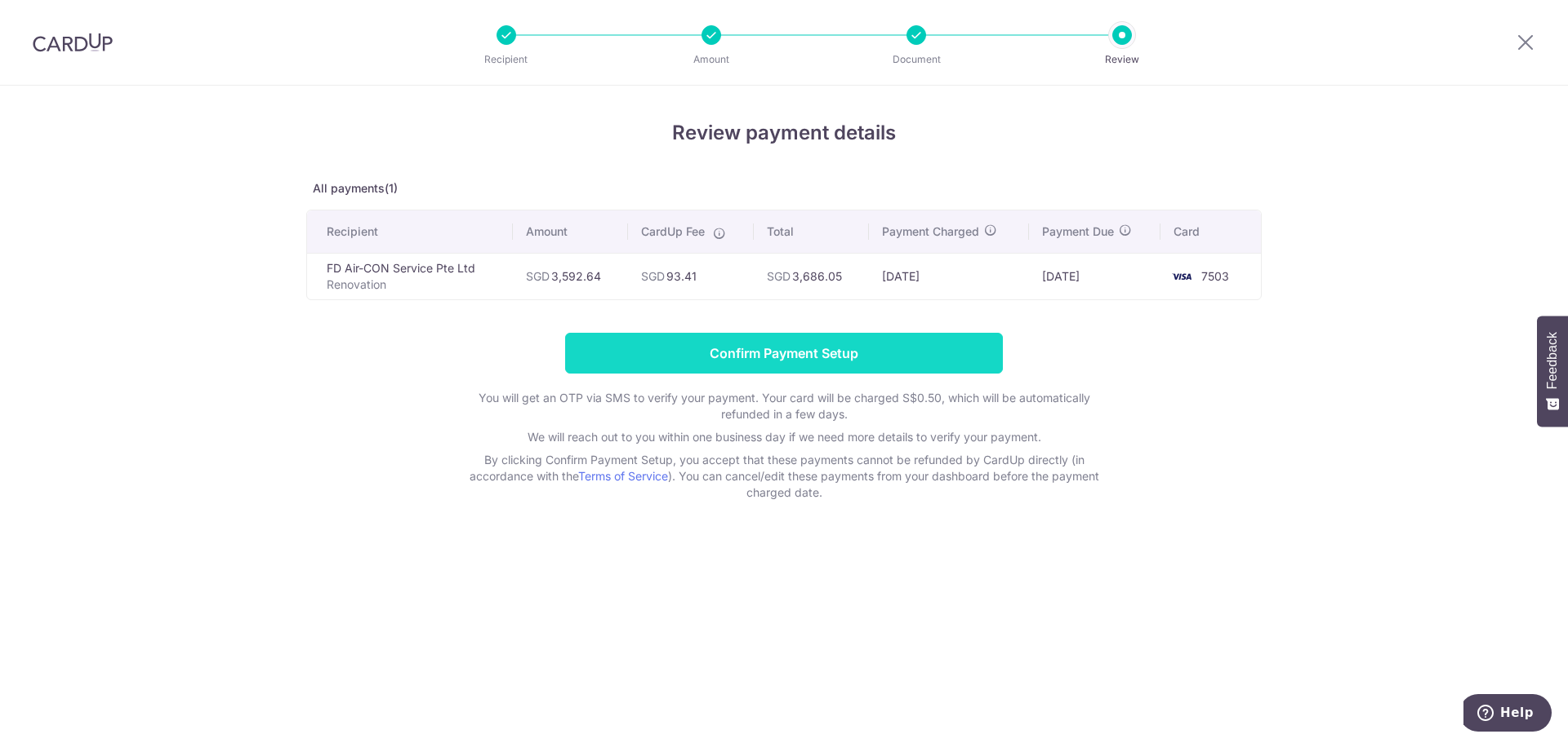
click at [796, 349] on input "Confirm Payment Setup" at bounding box center [783, 353] width 438 height 41
